Goal: Information Seeking & Learning: Learn about a topic

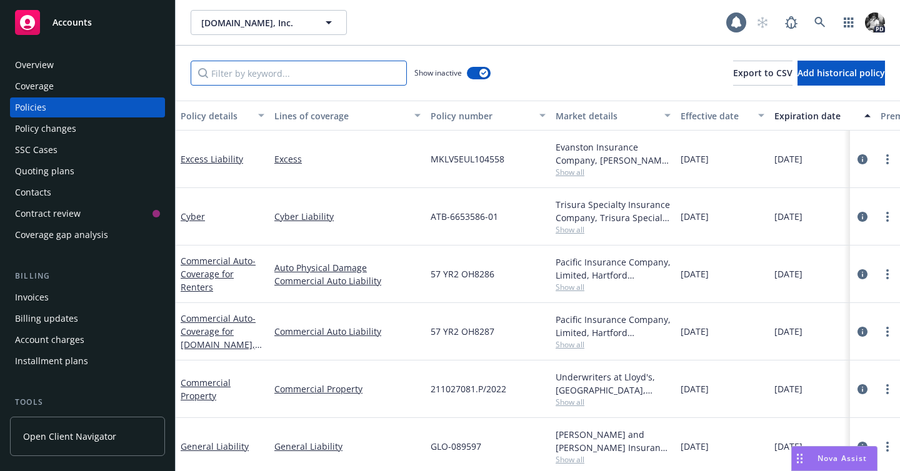
click at [267, 81] on input "Filter by keyword..." at bounding box center [299, 73] width 216 height 25
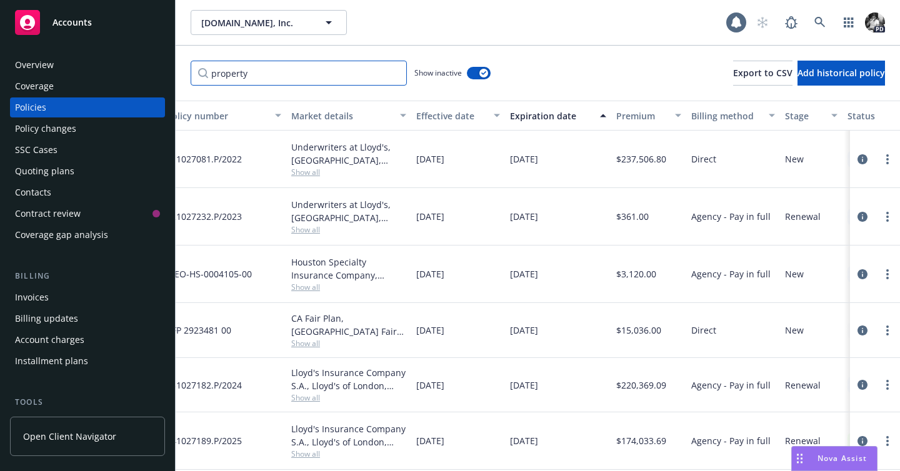
scroll to position [0, 289]
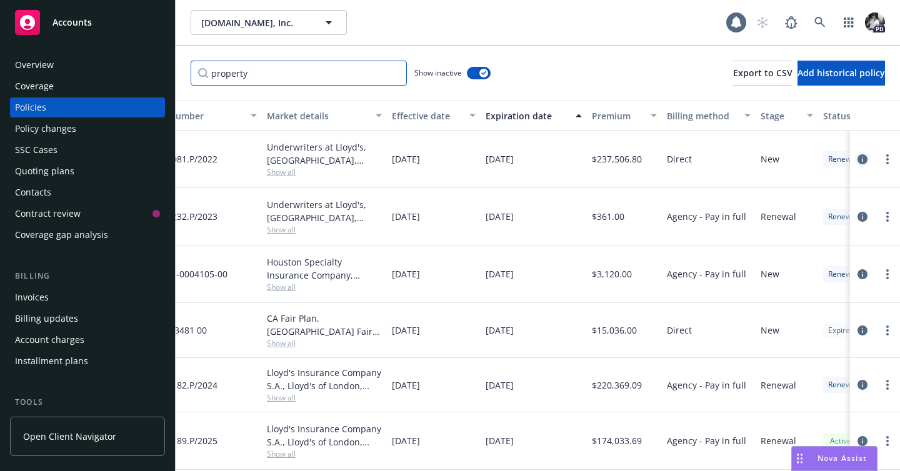
type input "property"
click at [862, 154] on icon "circleInformation" at bounding box center [862, 159] width 10 height 10
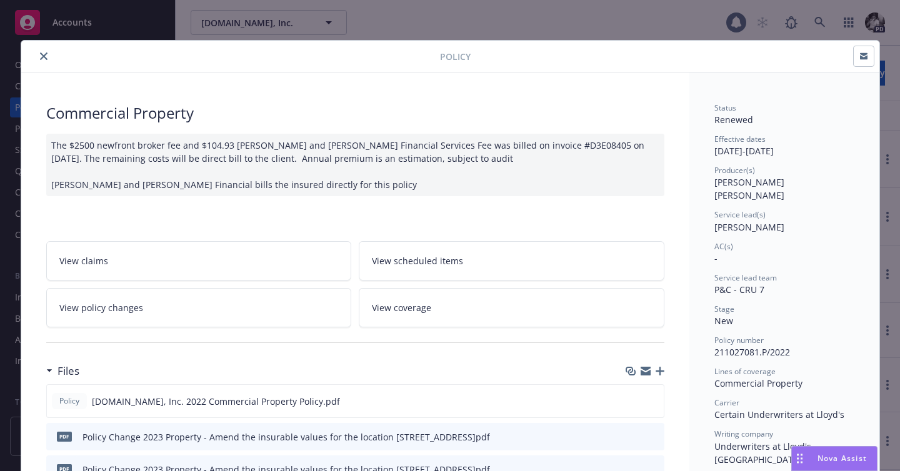
click at [266, 315] on link "View policy changes" at bounding box center [198, 307] width 305 height 39
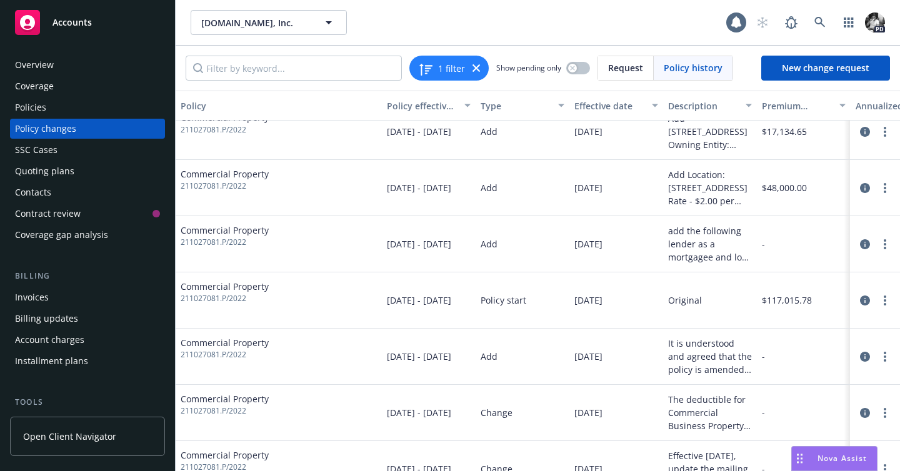
scroll to position [549, 0]
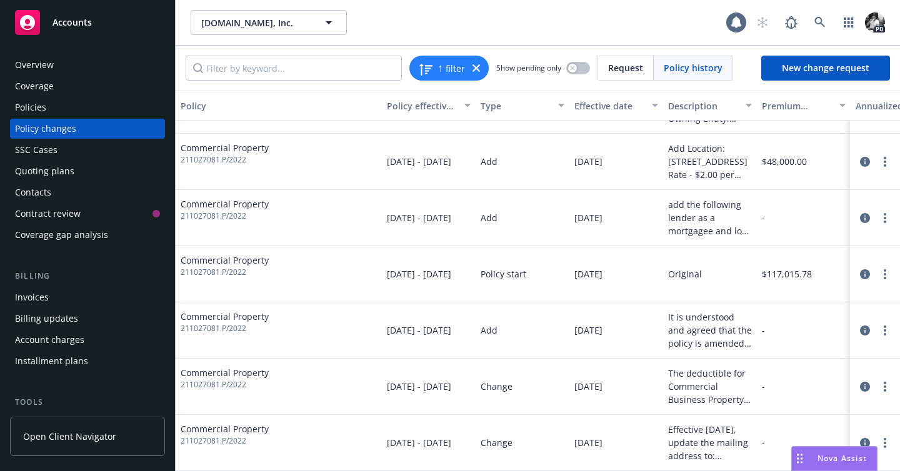
click at [507, 106] on div "Type" at bounding box center [515, 105] width 70 height 13
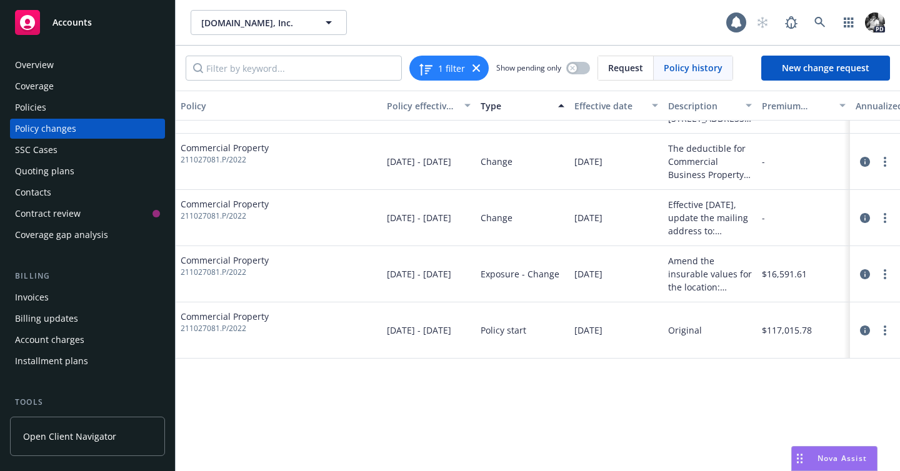
scroll to position [324, 0]
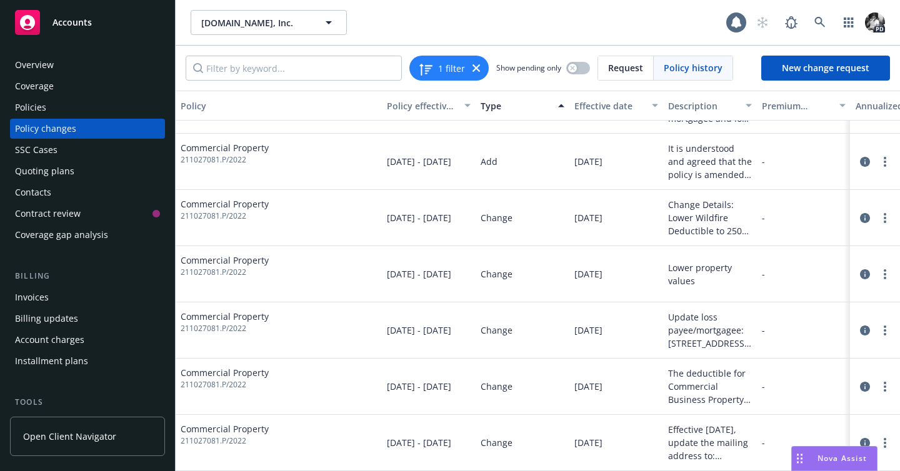
click at [507, 106] on div "Type" at bounding box center [515, 105] width 70 height 13
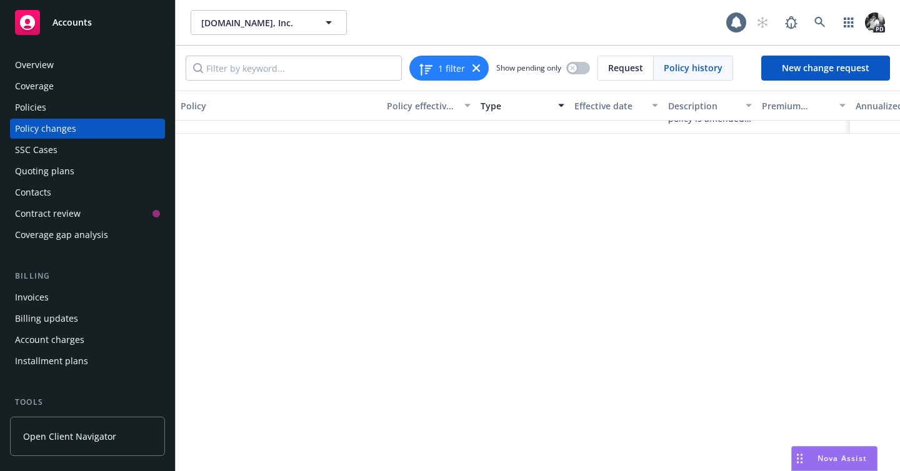
scroll to position [0, 0]
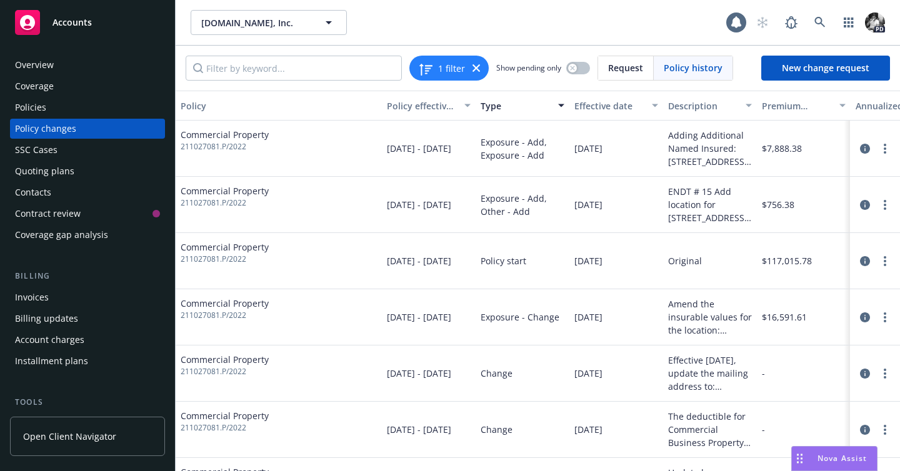
click at [599, 112] on button "Effective date" at bounding box center [616, 106] width 94 height 30
click at [612, 104] on div "Effective date" at bounding box center [609, 105] width 70 height 13
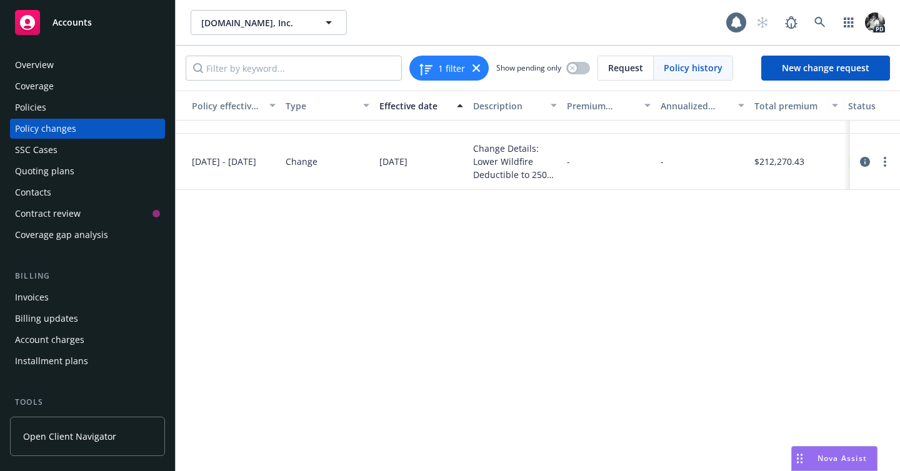
scroll to position [0, 195]
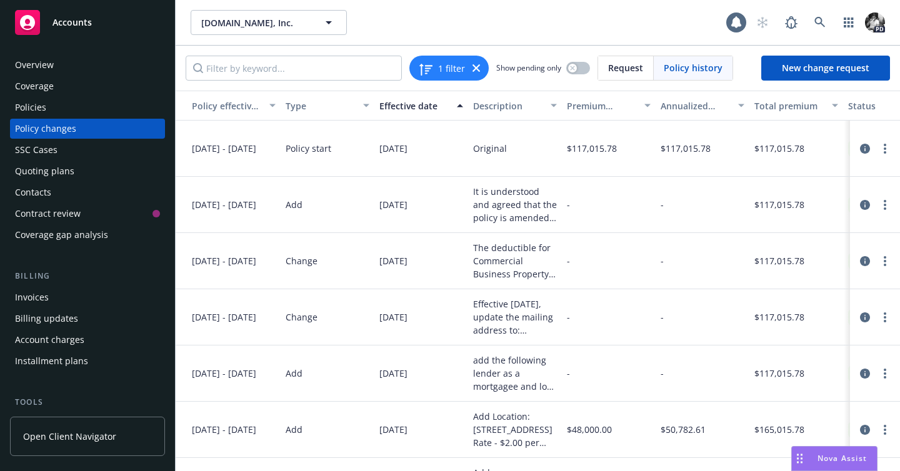
click at [66, 111] on div "Policies" at bounding box center [87, 107] width 145 height 20
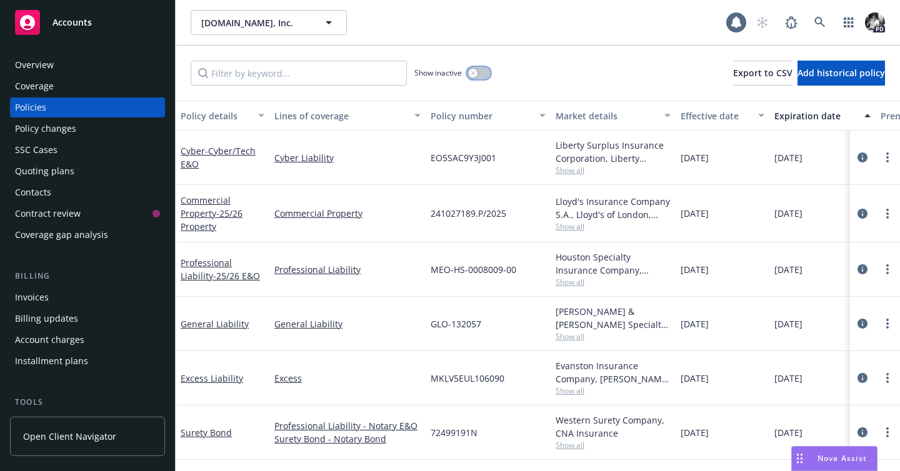
click at [474, 74] on icon "button" at bounding box center [472, 73] width 4 height 4
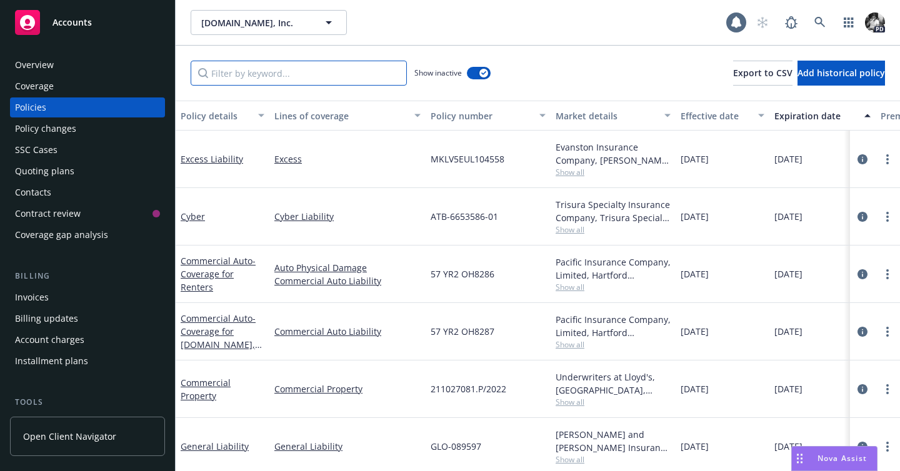
click at [350, 70] on input "Filter by keyword..." at bounding box center [299, 73] width 216 height 25
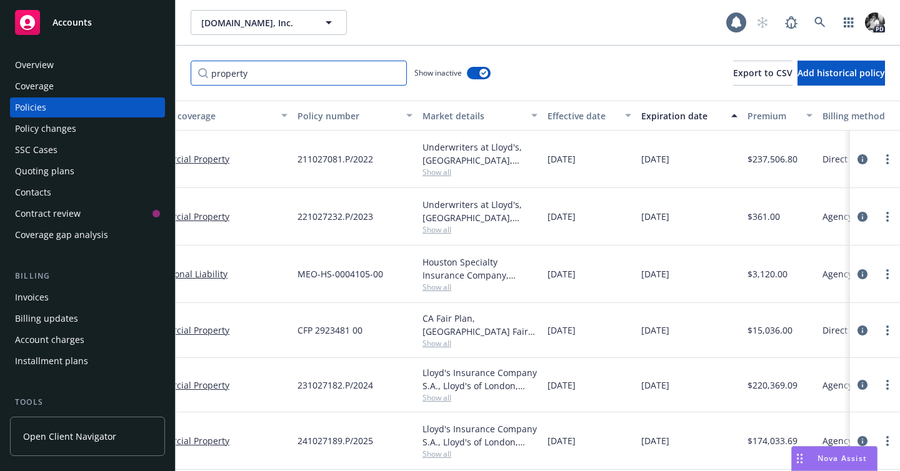
scroll to position [0, 326]
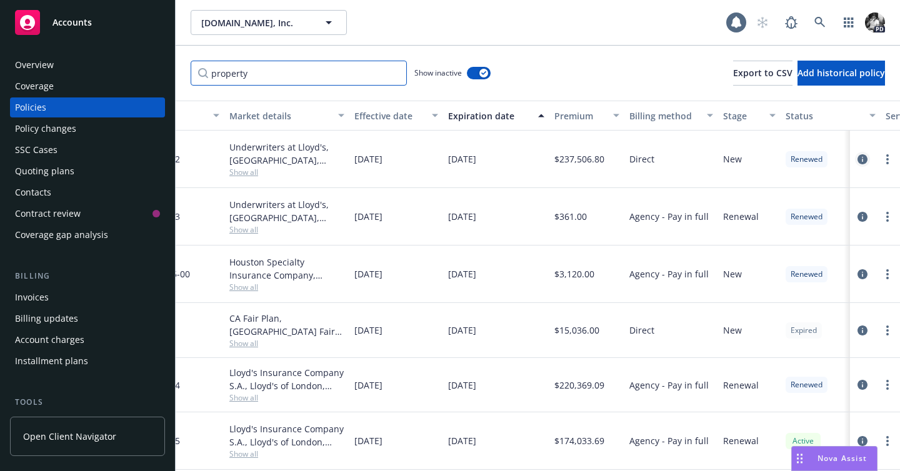
type input "property"
click at [860, 154] on icon "circleInformation" at bounding box center [862, 159] width 10 height 10
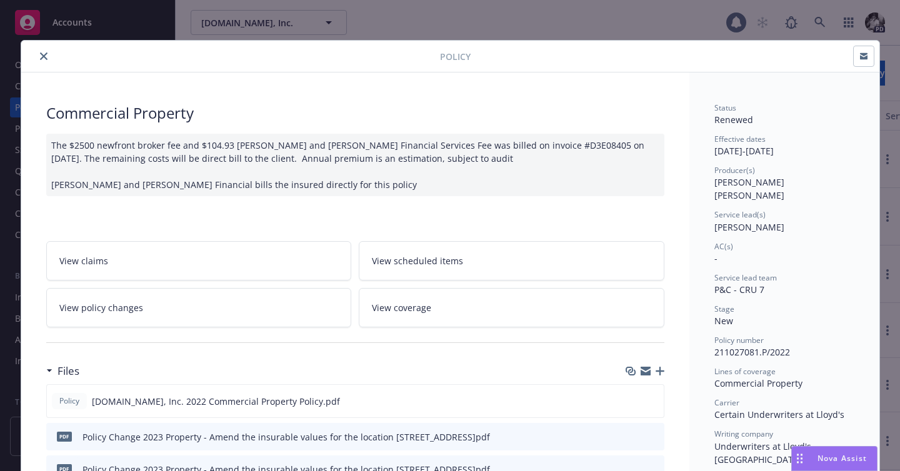
scroll to position [374, 0]
